Goal: Find specific page/section: Find specific page/section

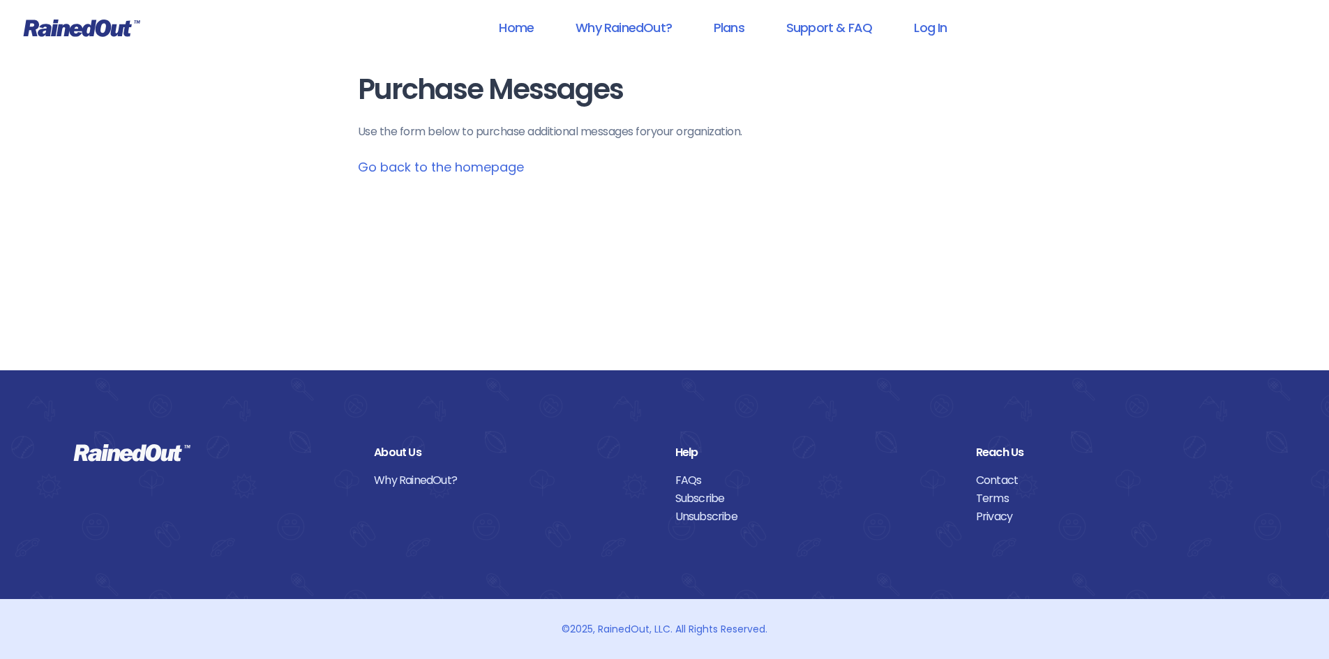
click at [503, 131] on p "Use the form below to purchase additional messages for your organization ." at bounding box center [665, 131] width 614 height 17
click at [459, 165] on link "Go back to the homepage" at bounding box center [441, 166] width 166 height 17
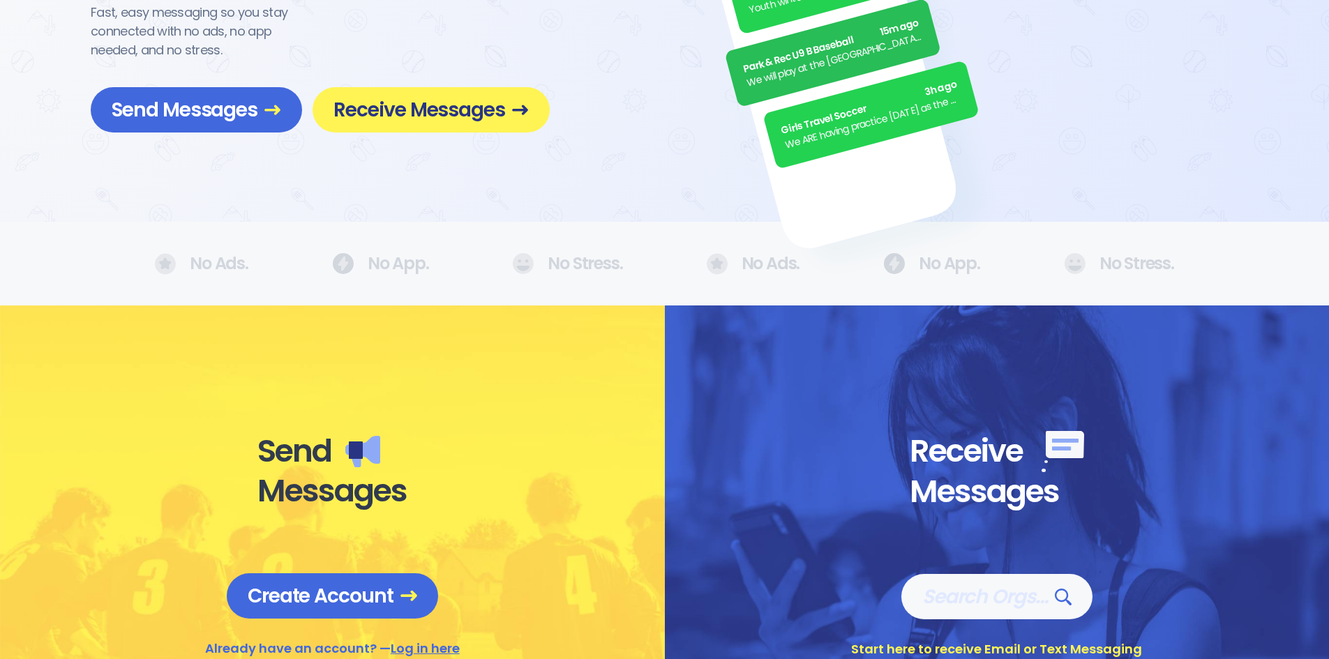
scroll to position [349, 0]
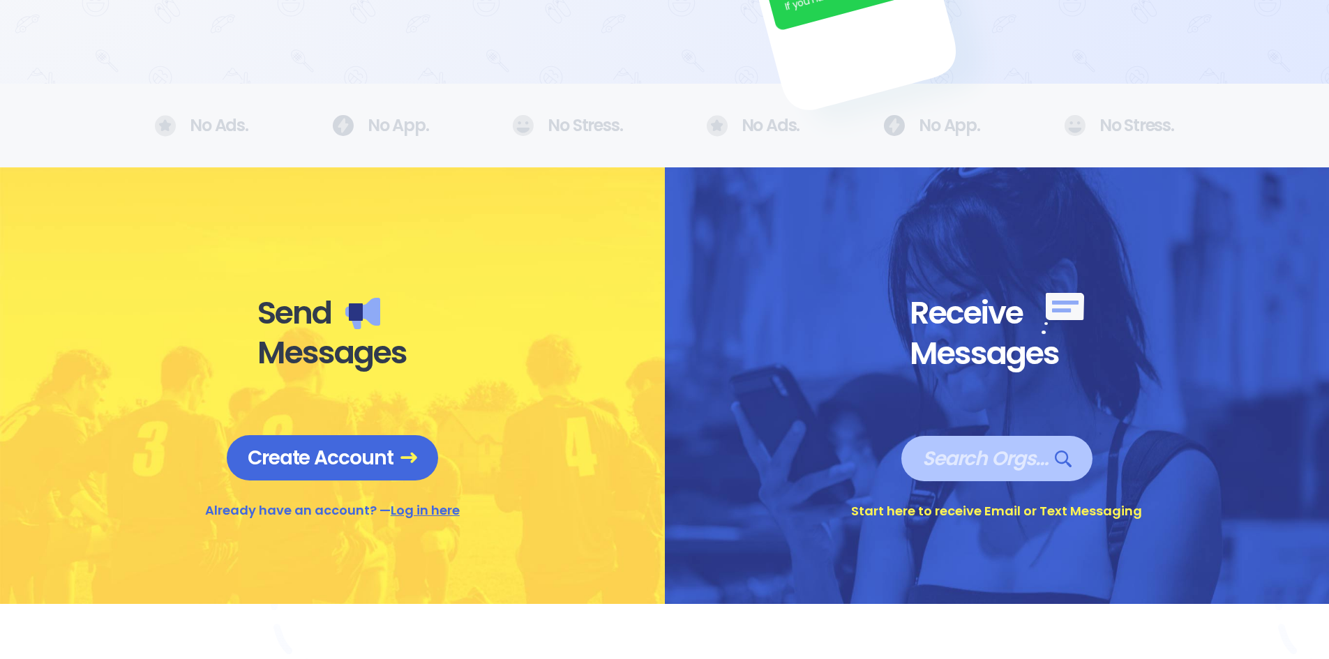
click at [937, 460] on span "Search Orgs…" at bounding box center [996, 458] width 149 height 24
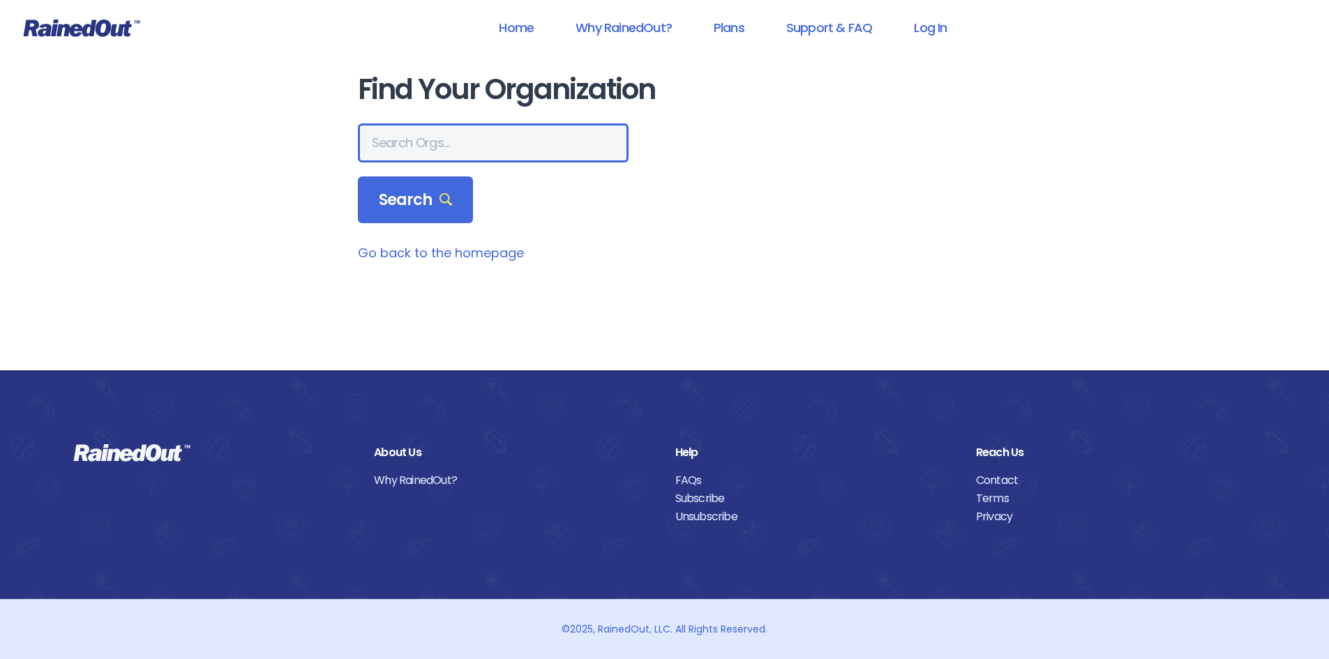
click at [466, 139] on input "text" at bounding box center [493, 142] width 271 height 39
type input "costa mesa mudline"
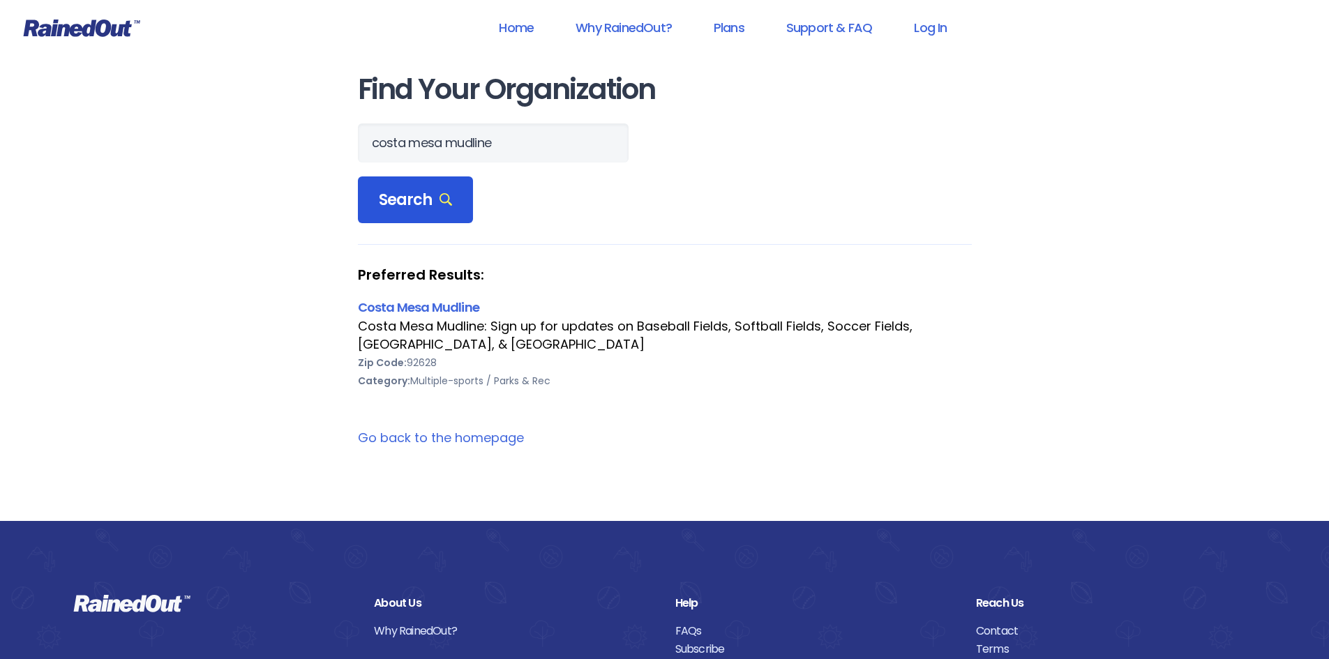
click at [421, 192] on span "Search" at bounding box center [416, 200] width 74 height 20
click at [430, 309] on link "Costa Mesa Mudline" at bounding box center [418, 306] width 121 height 17
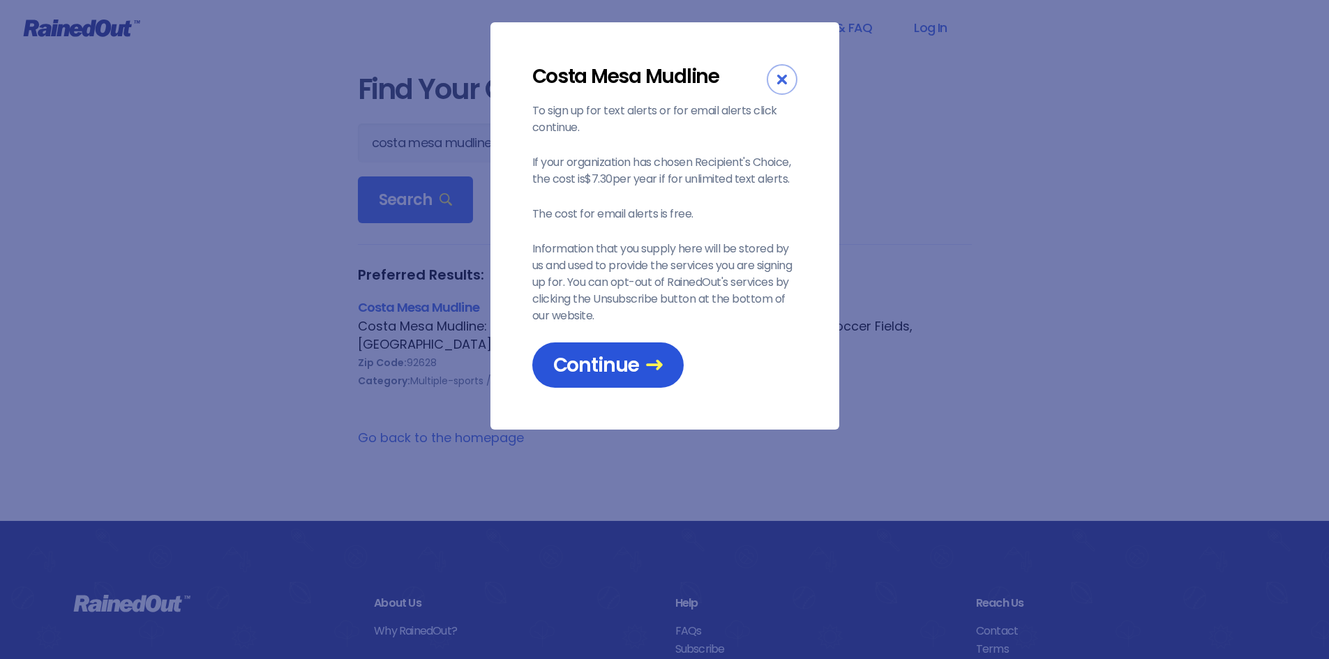
click at [575, 364] on span "Continue" at bounding box center [607, 365] width 109 height 24
